Goal: Task Accomplishment & Management: Manage account settings

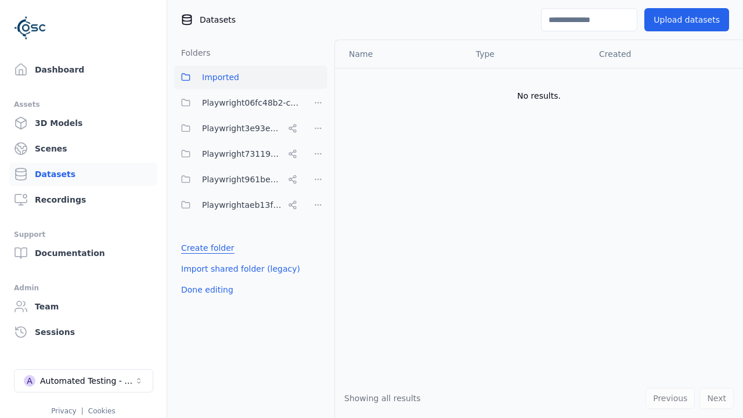
click at [204, 248] on link "Create folder" at bounding box center [207, 248] width 53 height 12
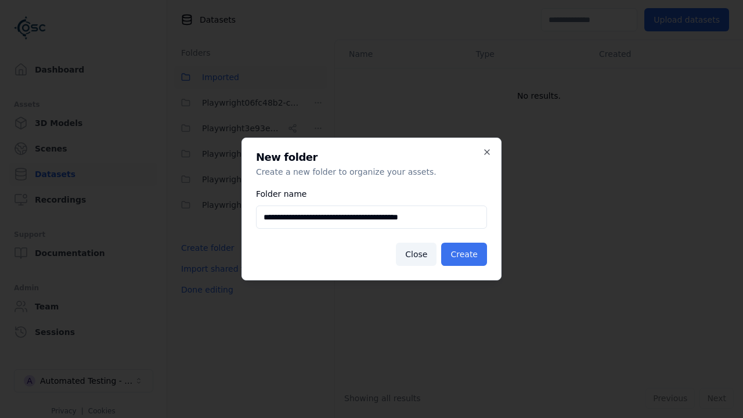
type input "**********"
click at [466, 254] on button "Create" at bounding box center [464, 254] width 46 height 23
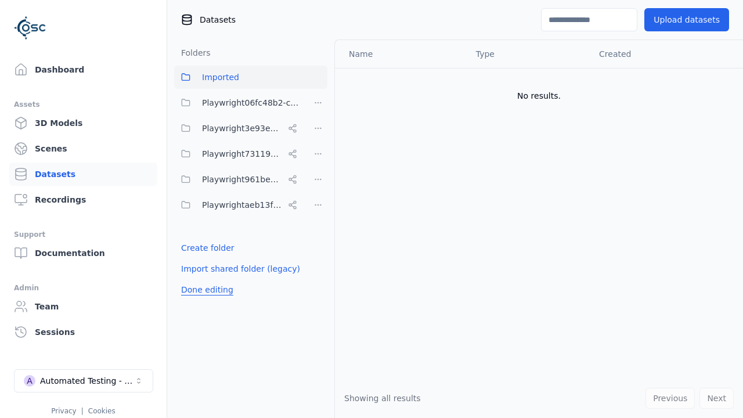
click at [204, 300] on button "Done editing" at bounding box center [207, 289] width 66 height 21
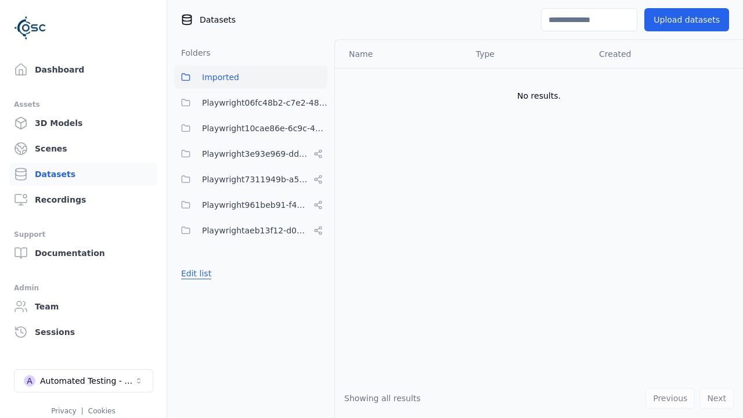
click at [194, 273] on button "Edit list" at bounding box center [196, 273] width 44 height 21
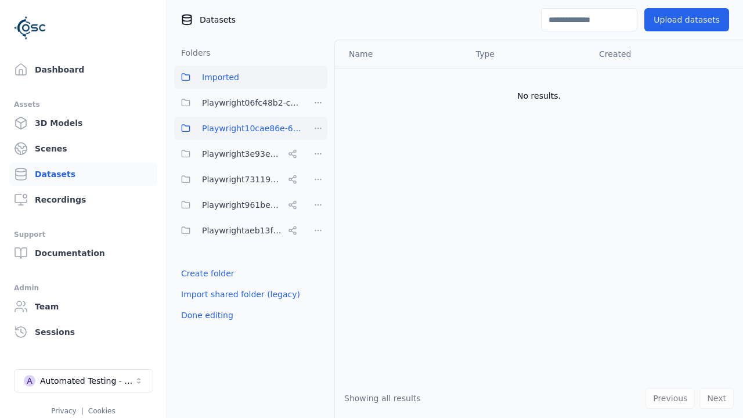
click at [318, 128] on html "Support Dashboard Assets 3D Models Scenes Datasets Recordings Support Documenta…" at bounding box center [371, 209] width 743 height 418
click at [317, 170] on div "Share" at bounding box center [322, 170] width 78 height 19
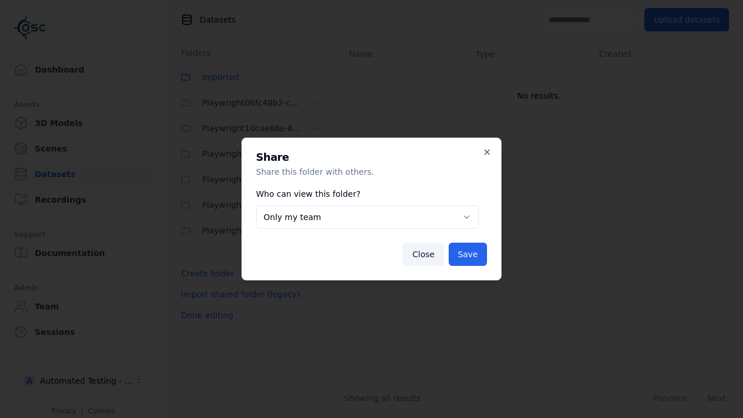
click at [367, 217] on body "**********" at bounding box center [371, 209] width 743 height 418
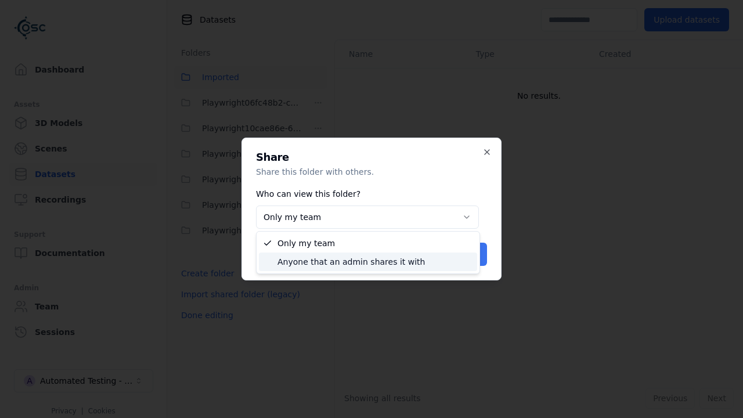
select select "****"
click at [469, 254] on button "Save" at bounding box center [467, 254] width 38 height 23
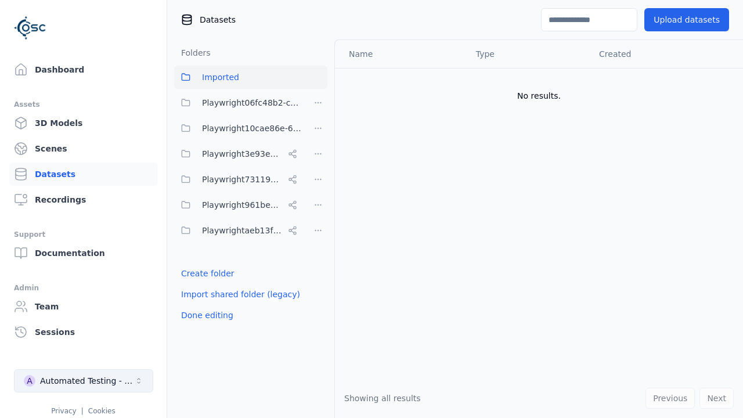
click at [204, 315] on button "Done editing" at bounding box center [207, 315] width 66 height 21
click at [84, 381] on div "Automated Testing - Playwright" at bounding box center [87, 381] width 94 height 12
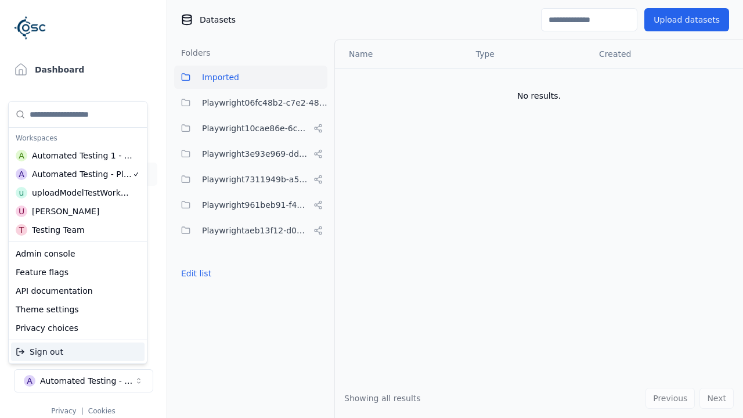
click at [77, 155] on div "Automated Testing 1 - Playwright" at bounding box center [82, 156] width 101 height 12
click at [371, 209] on html "Support Dashboard Assets 3D Models Scenes Datasets Recordings Support Documenta…" at bounding box center [371, 209] width 743 height 418
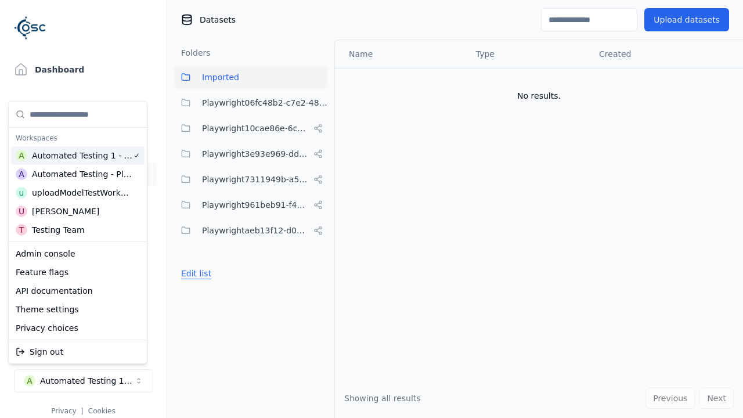
click at [194, 263] on button "Edit list" at bounding box center [196, 273] width 44 height 21
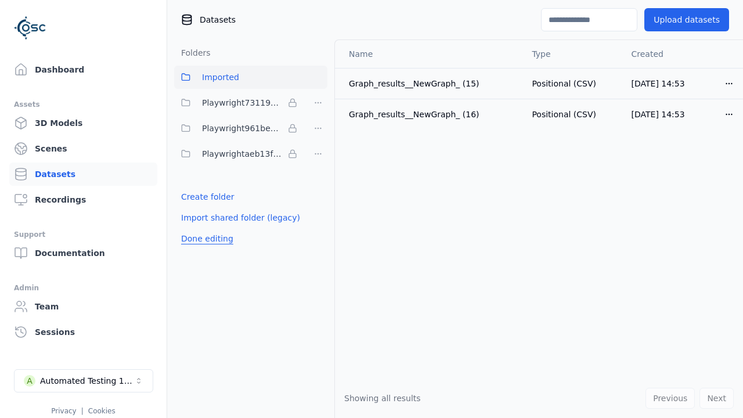
click at [233, 218] on link "Import shared folder (legacy)" at bounding box center [240, 218] width 119 height 12
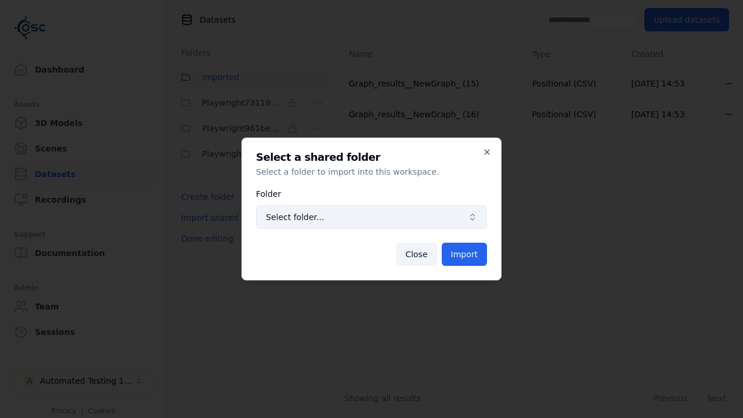
click at [371, 217] on span "Select folder..." at bounding box center [364, 217] width 197 height 12
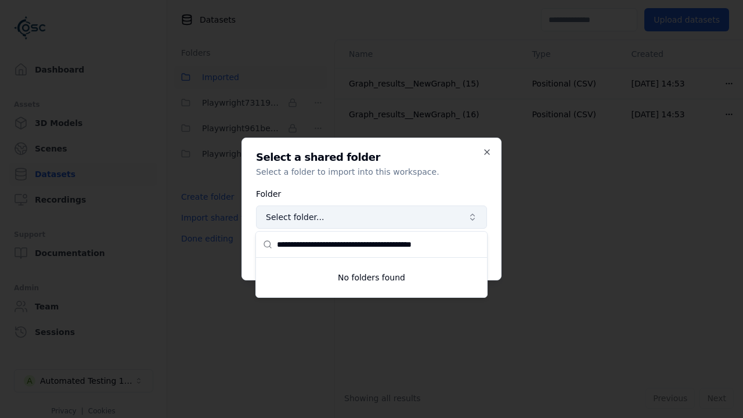
type input "**********"
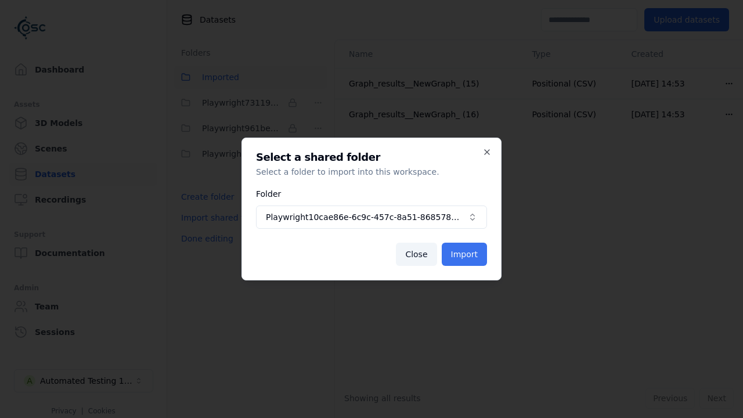
click at [465, 254] on button "Import" at bounding box center [464, 254] width 45 height 23
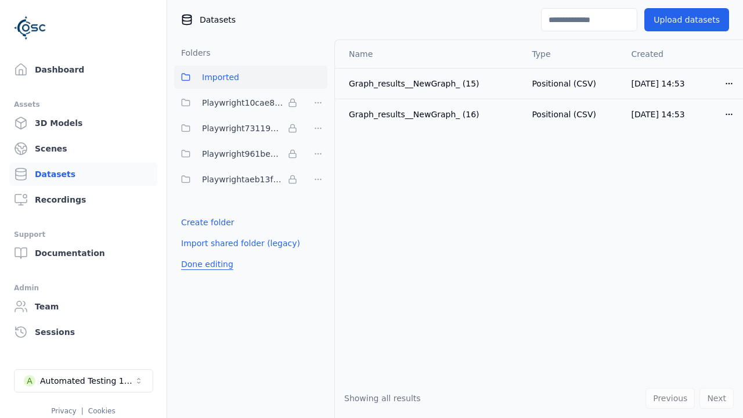
click at [204, 264] on button "Done editing" at bounding box center [207, 264] width 66 height 21
click at [194, 254] on button "Done editing" at bounding box center [207, 264] width 66 height 21
click at [318, 103] on html "Support Dashboard Assets 3D Models Scenes Datasets Recordings Support Documenta…" at bounding box center [371, 209] width 743 height 418
click at [371, 209] on html "Support Dashboard Assets 3D Models Scenes Datasets Recordings Support Documenta…" at bounding box center [371, 209] width 743 height 418
click at [204, 264] on button "Done editing" at bounding box center [207, 264] width 66 height 21
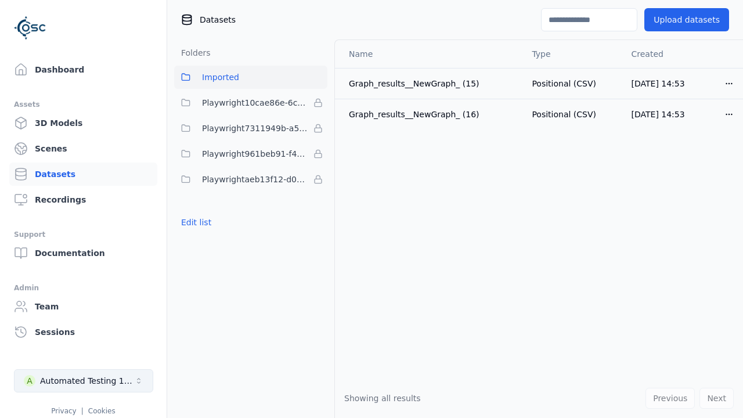
click at [84, 381] on div "Automated Testing 1 - Playwright" at bounding box center [87, 381] width 94 height 12
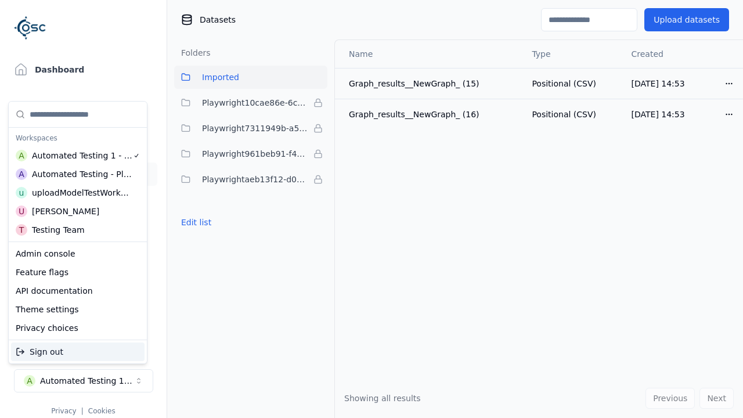
click at [75, 173] on div "Automated Testing - Playwright" at bounding box center [82, 174] width 100 height 12
click at [371, 209] on html "Support Dashboard Assets 3D Models Scenes Datasets Recordings Support Documenta…" at bounding box center [371, 209] width 743 height 418
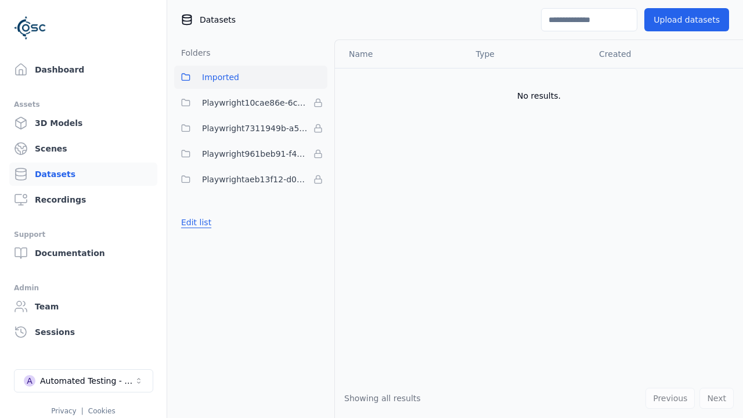
click at [194, 222] on button "Edit list" at bounding box center [196, 222] width 44 height 21
click at [318, 103] on html "Support Dashboard Assets 3D Models Scenes Datasets Recordings Support Documenta…" at bounding box center [371, 209] width 743 height 418
